Goal: Information Seeking & Learning: Learn about a topic

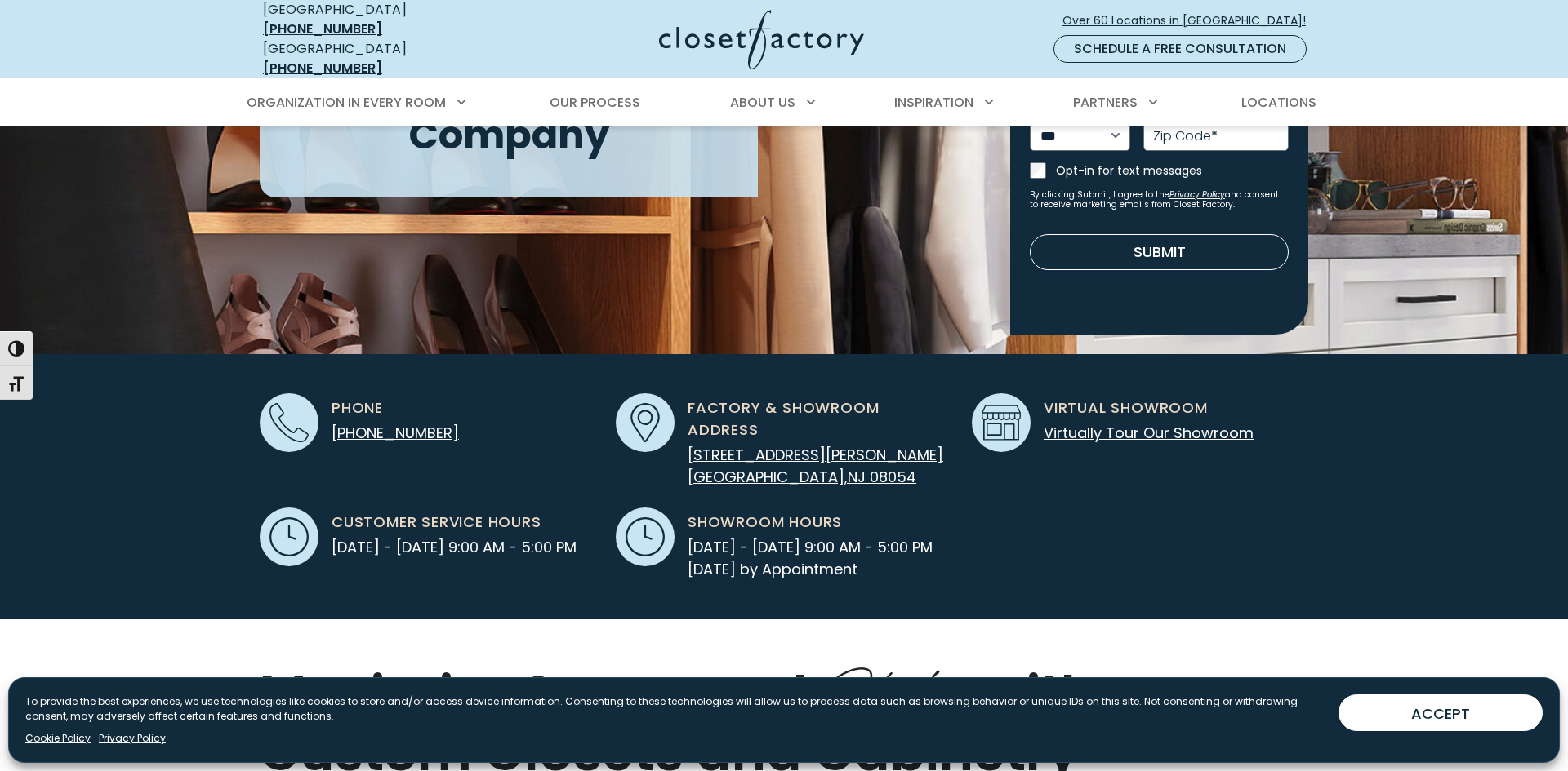
scroll to position [306, 0]
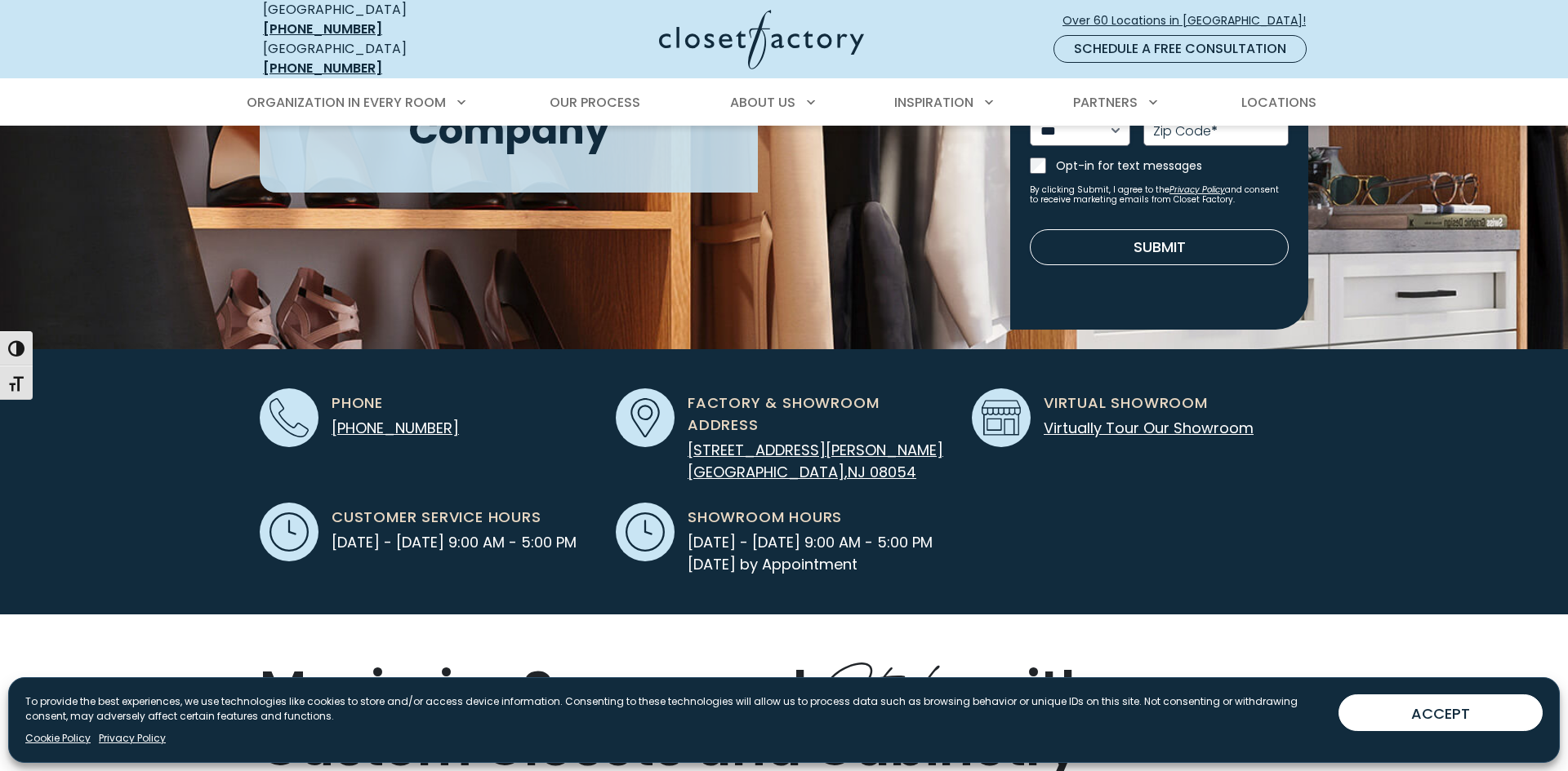
click at [495, 559] on div "Phone [PHONE_NUMBER] Factory & Showroom Address [STREET_ADDRESS][PERSON_NAME]" at bounding box center [784, 482] width 1049 height 265
click at [495, 559] on div "Phone (856) 267-9001 Factory & Showroom Address 3001 Irwin Road, Suite E Mount …" at bounding box center [784, 482] width 1049 height 265
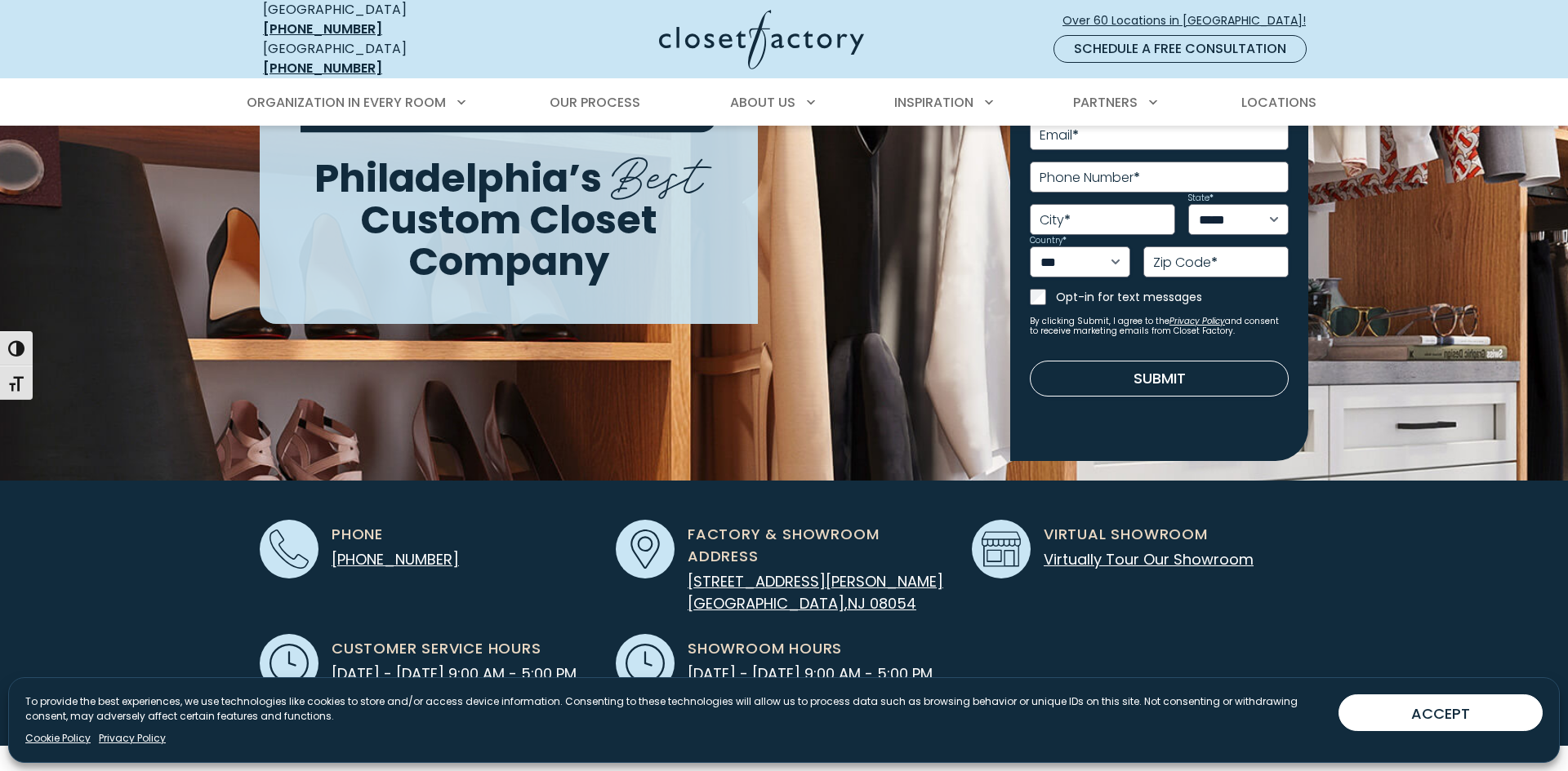
scroll to position [0, 0]
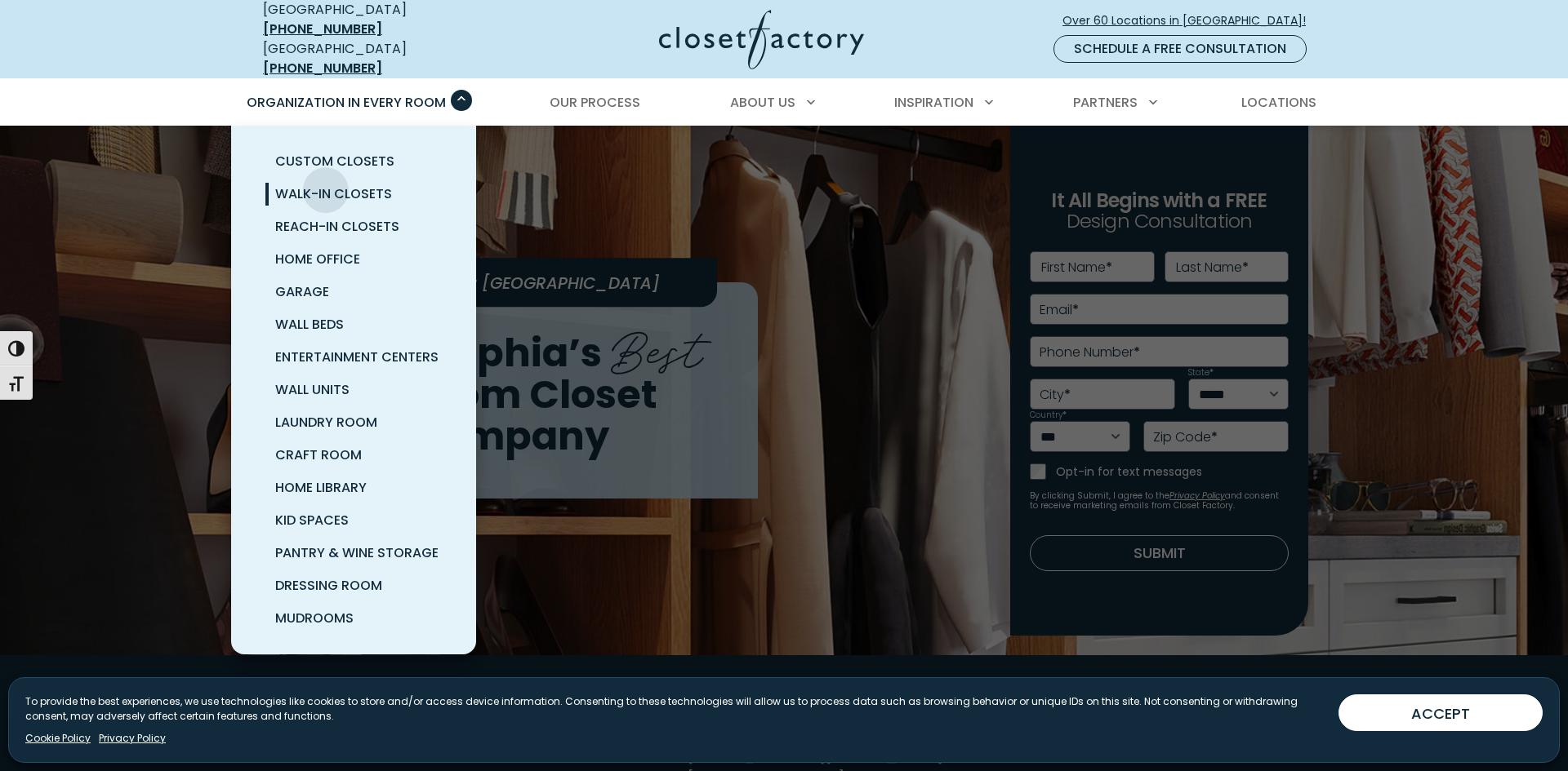
click at [326, 185] on span "Walk-In Closets" at bounding box center [334, 194] width 117 height 19
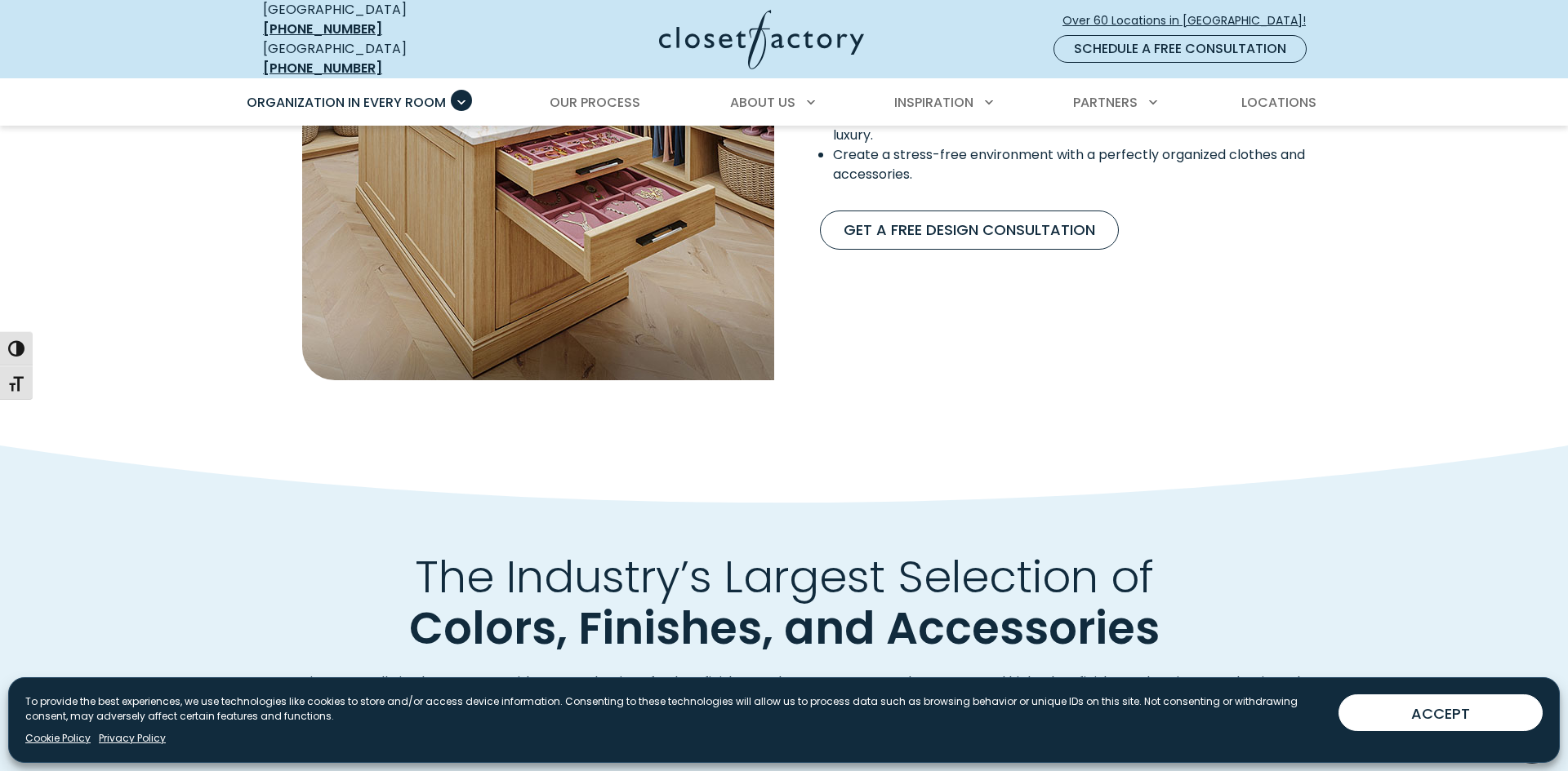
scroll to position [1561, 0]
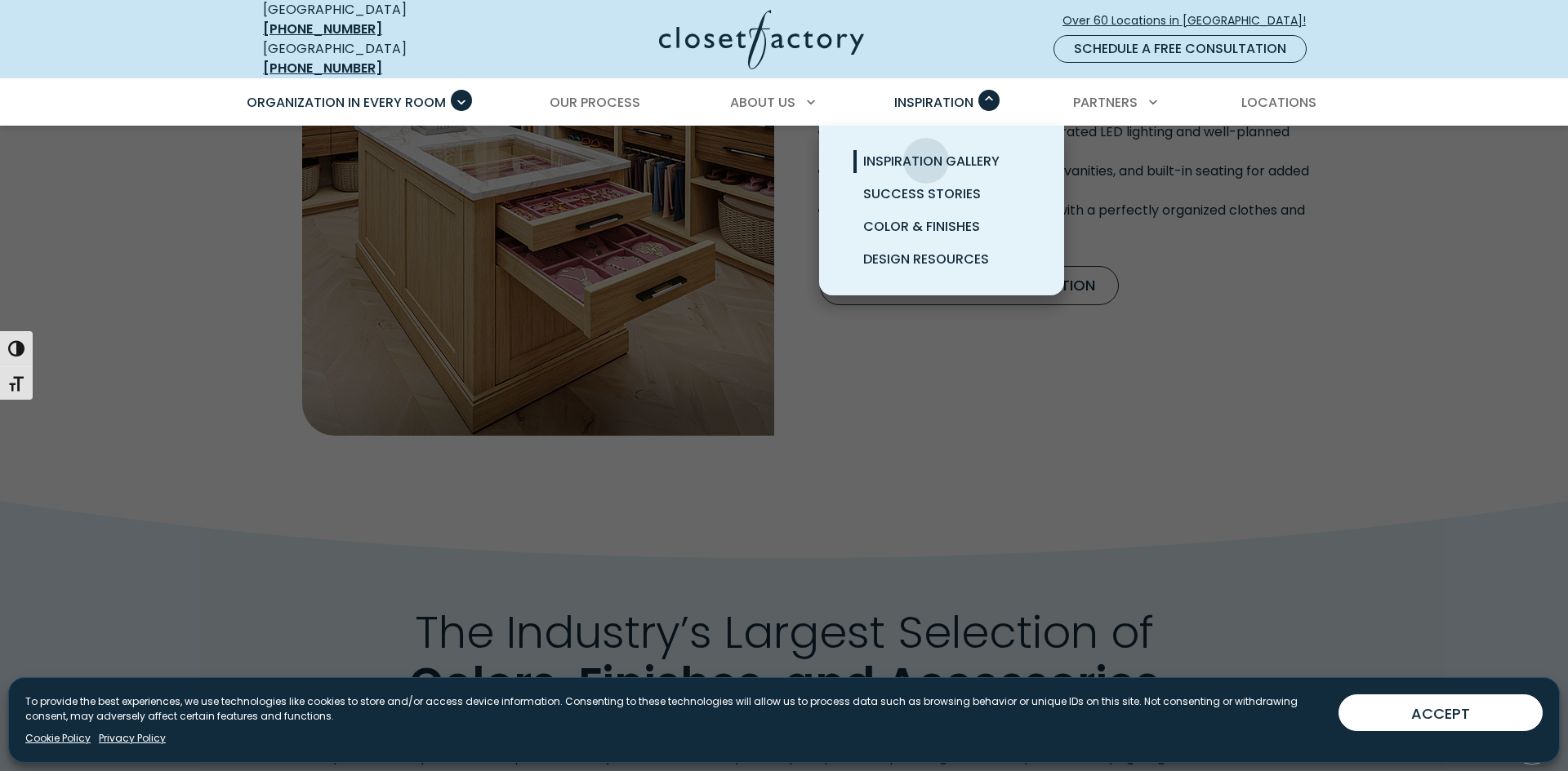
click at [927, 152] on span "Inspiration Gallery" at bounding box center [931, 161] width 136 height 19
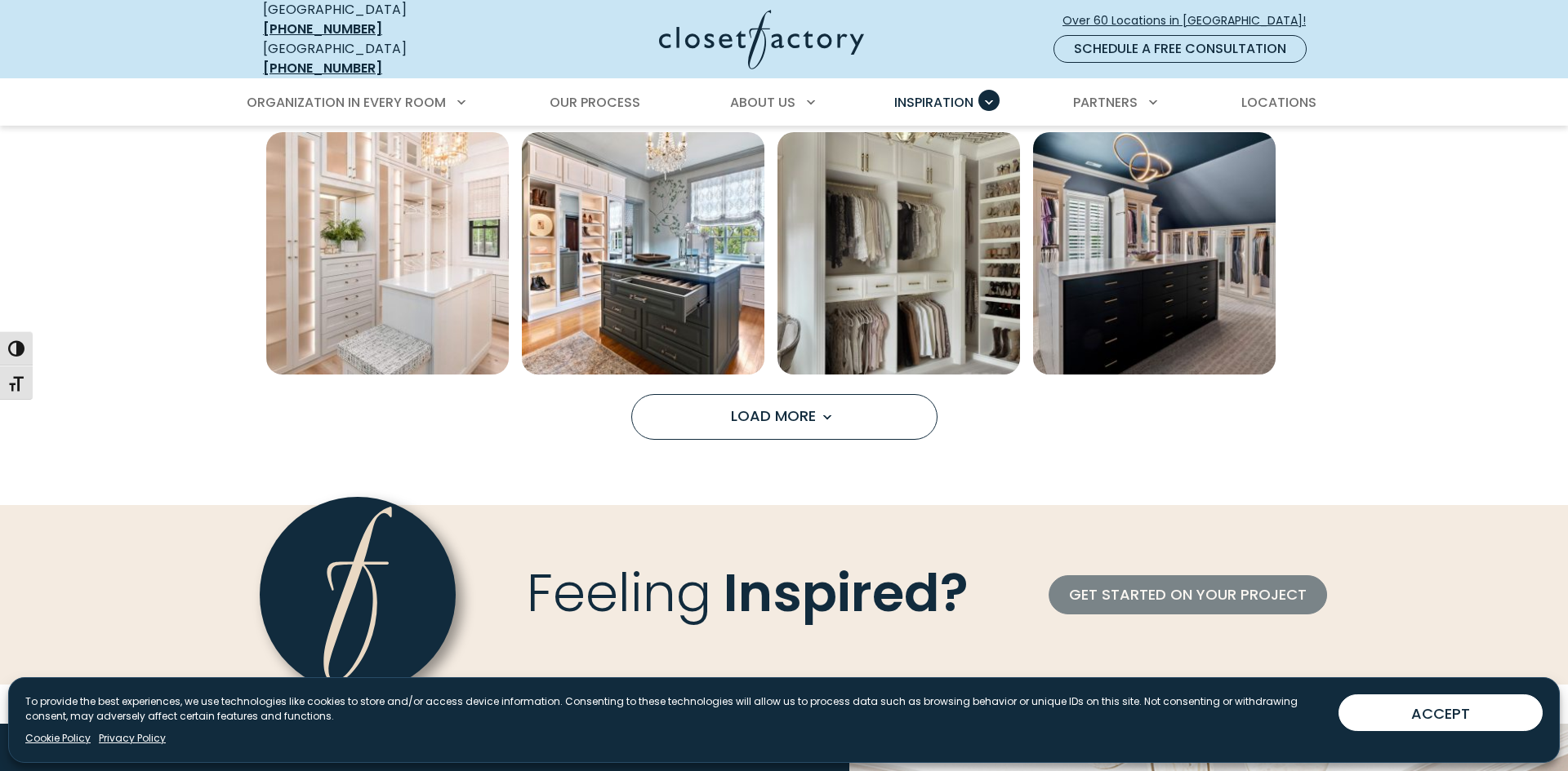
scroll to position [1370, 0]
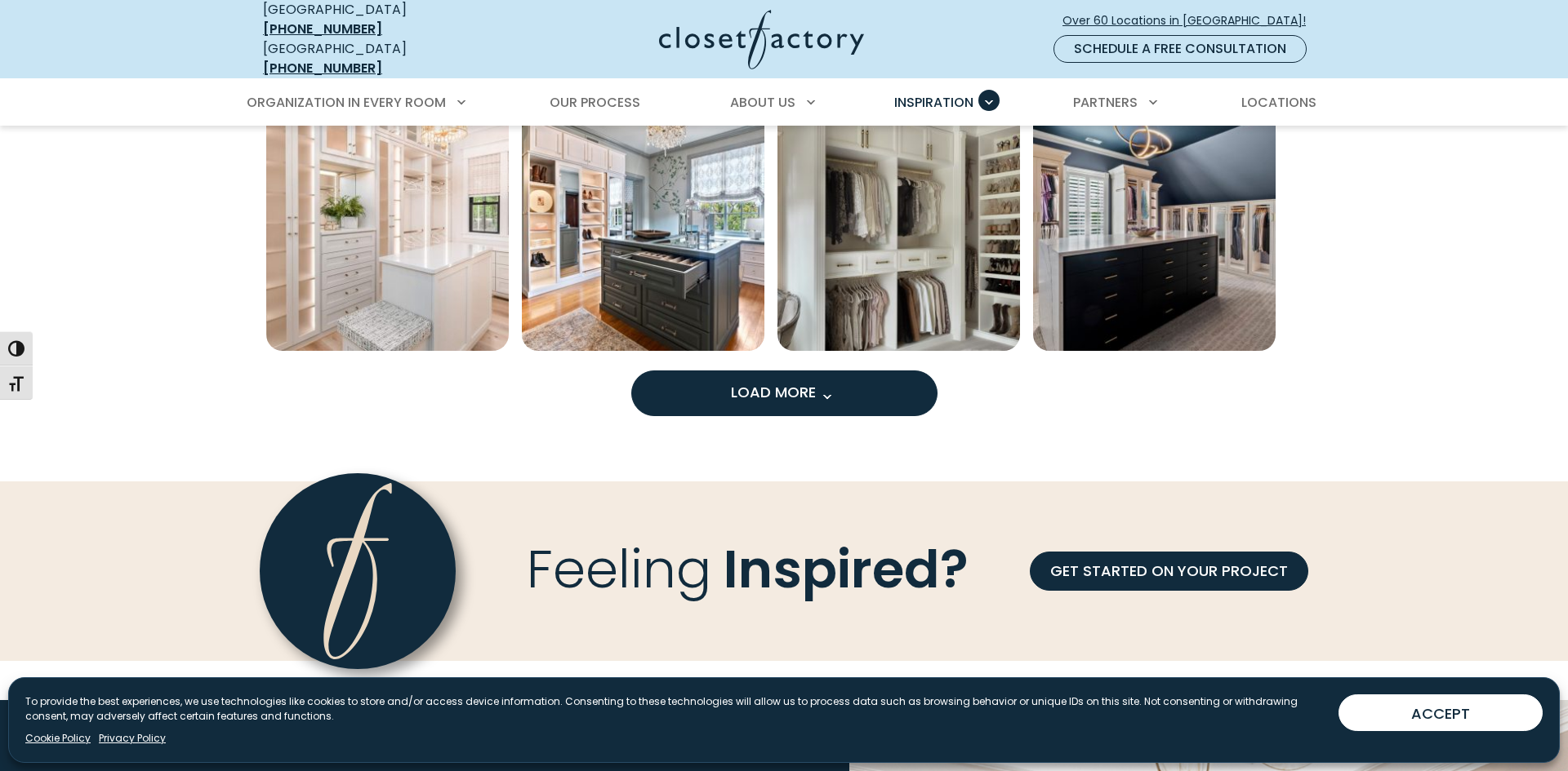
click at [803, 382] on span "Load More" at bounding box center [784, 392] width 106 height 21
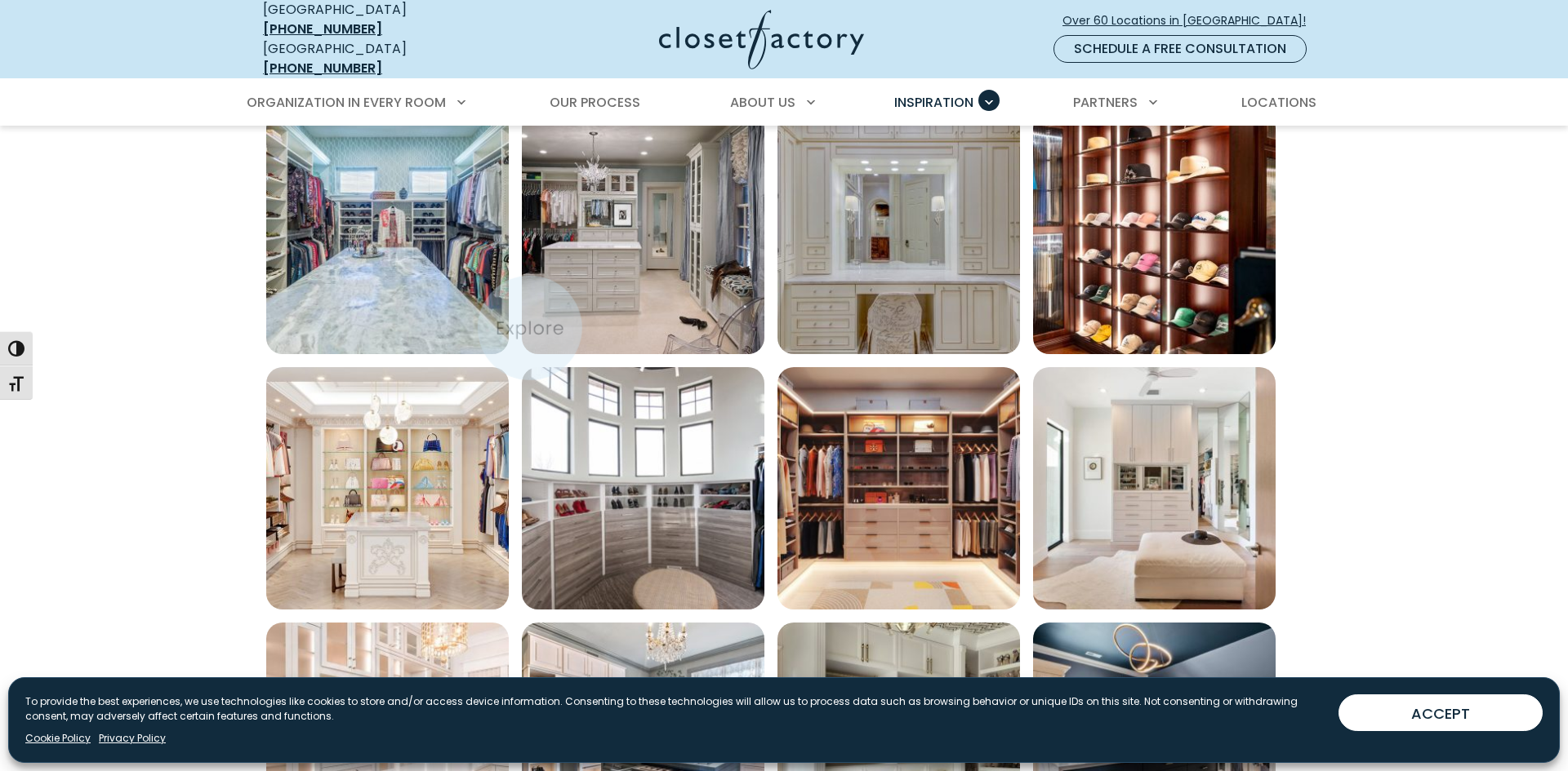
scroll to position [0, 0]
